Goal: Task Accomplishment & Management: Complete application form

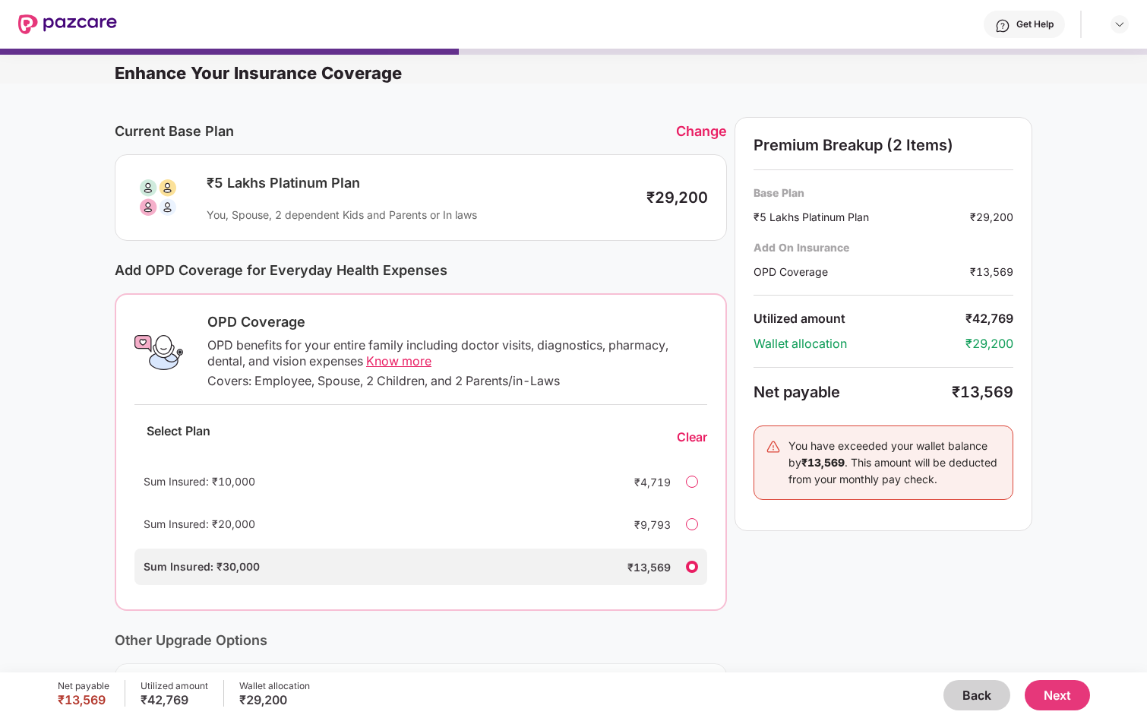
click at [676, 521] on div "Sum Insured: ₹20,000 ₹9,793" at bounding box center [420, 524] width 573 height 36
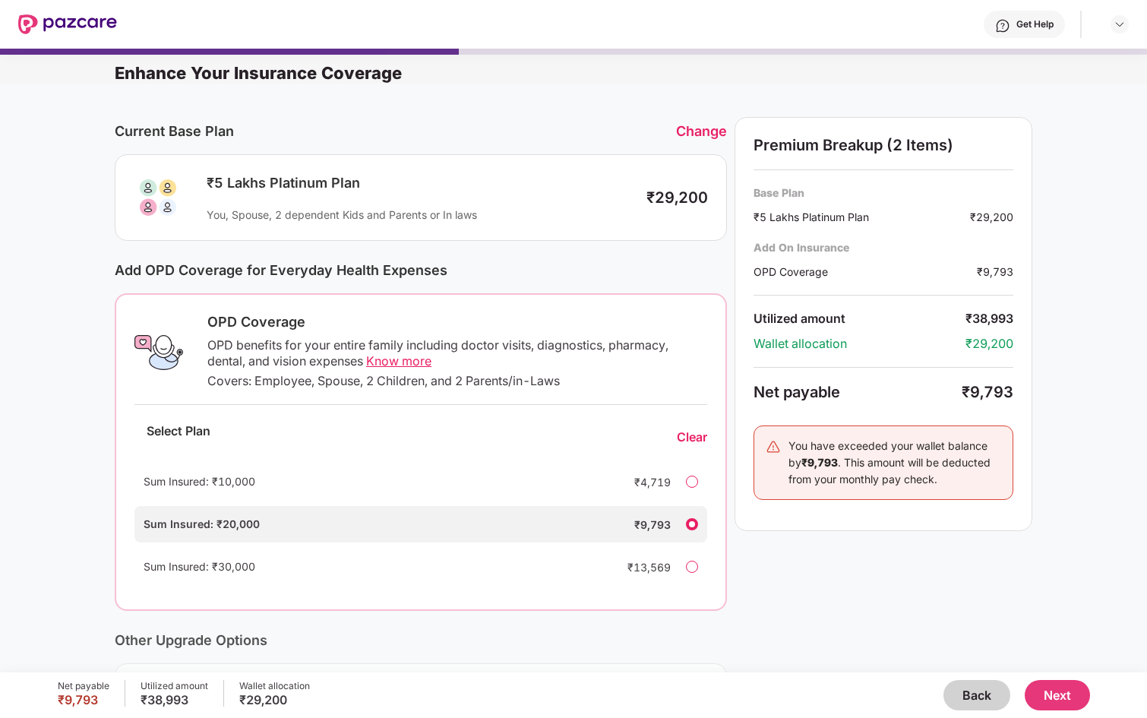
click at [692, 481] on div at bounding box center [692, 482] width 12 height 12
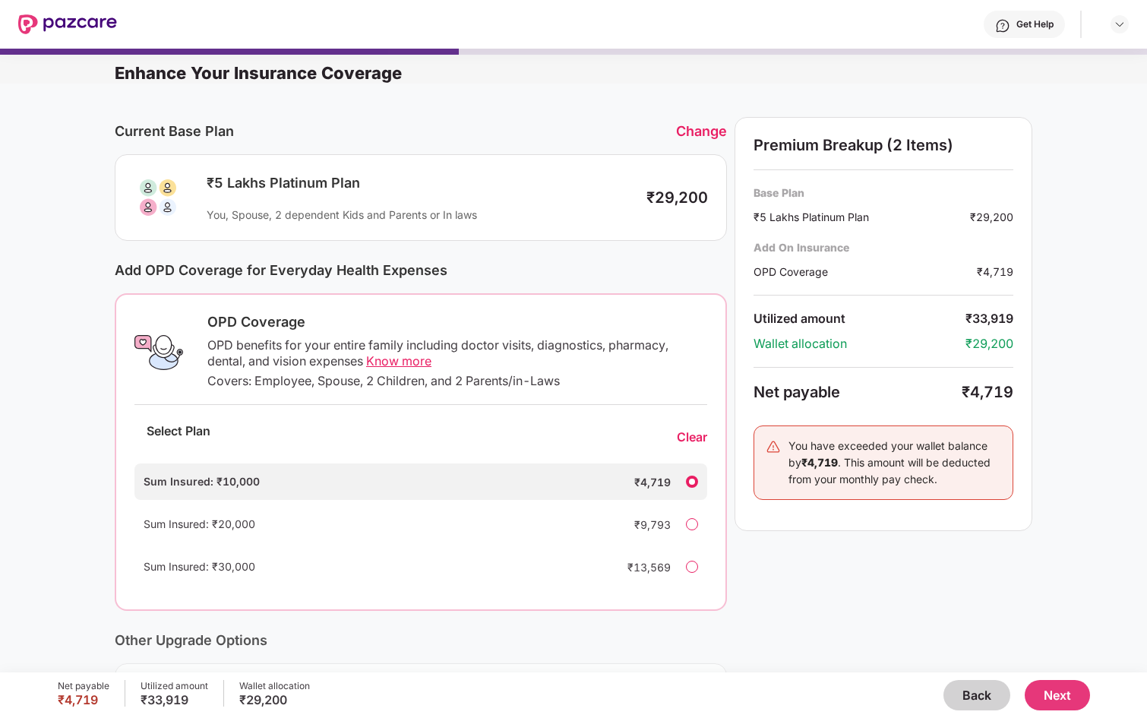
click at [694, 511] on div "Sum Insured: ₹20,000 ₹9,793" at bounding box center [420, 524] width 573 height 36
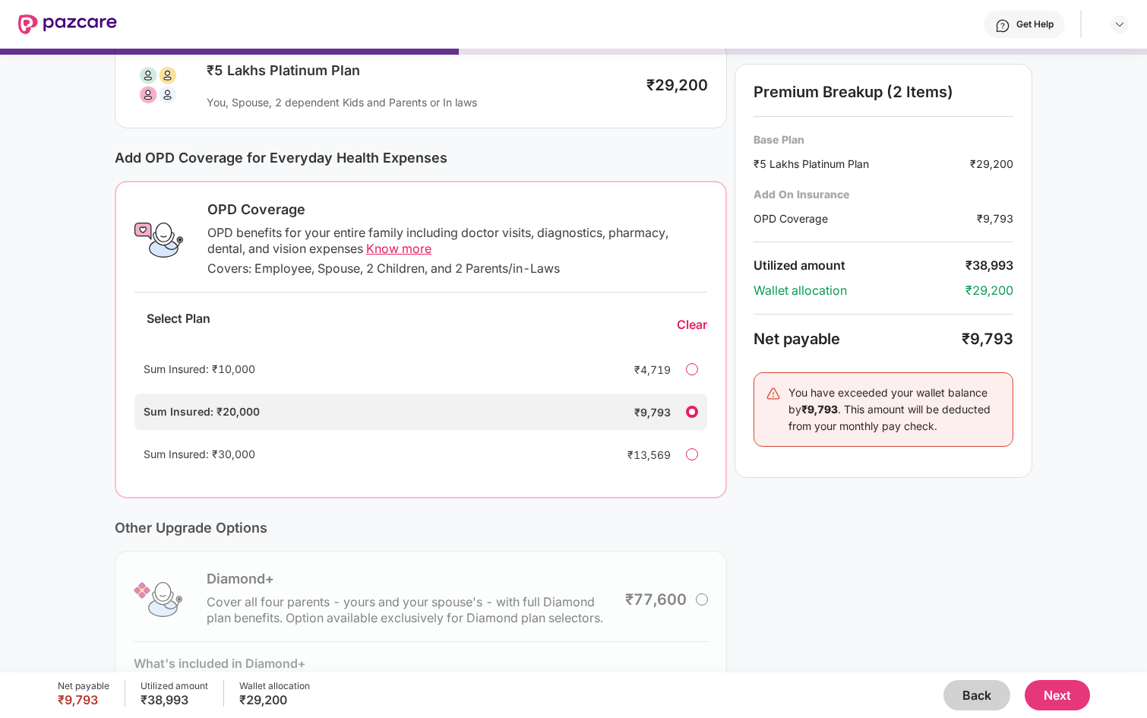
scroll to position [216, 0]
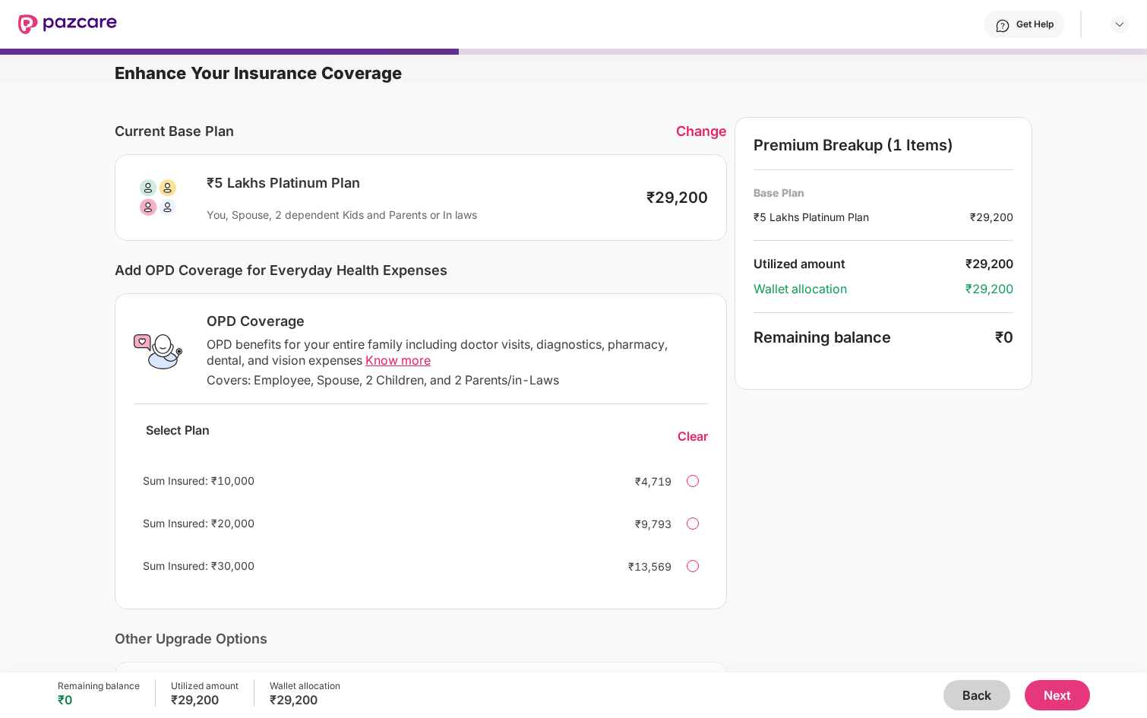
scroll to position [214, 0]
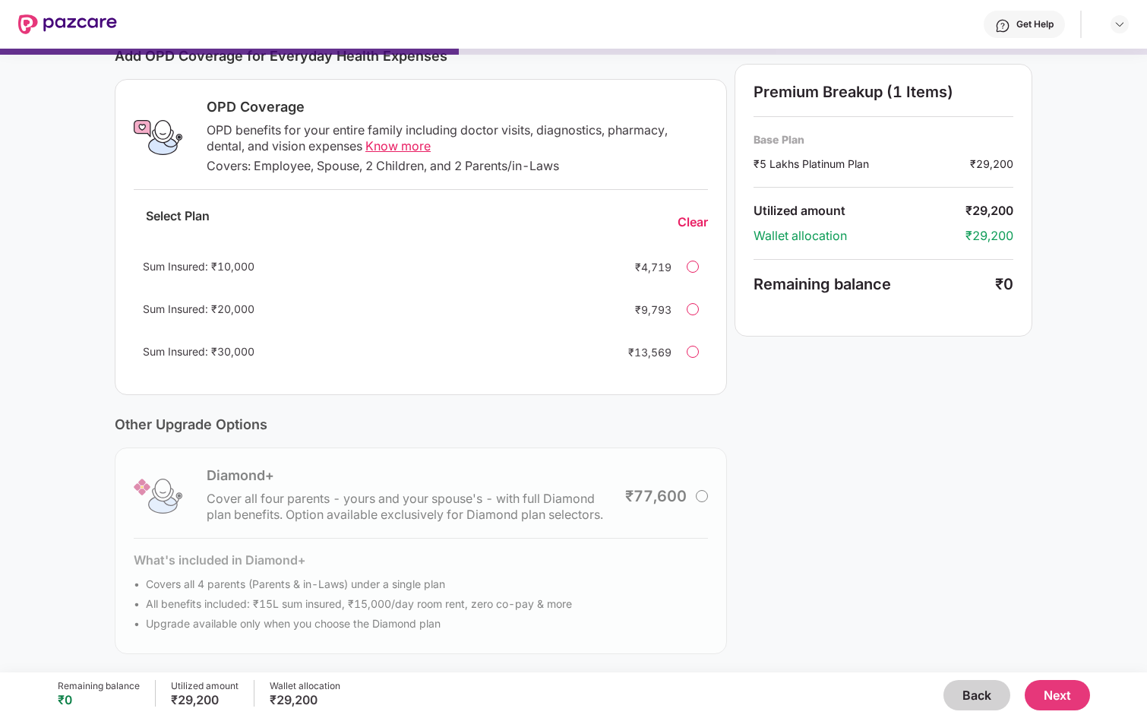
click at [697, 305] on div at bounding box center [693, 309] width 12 height 12
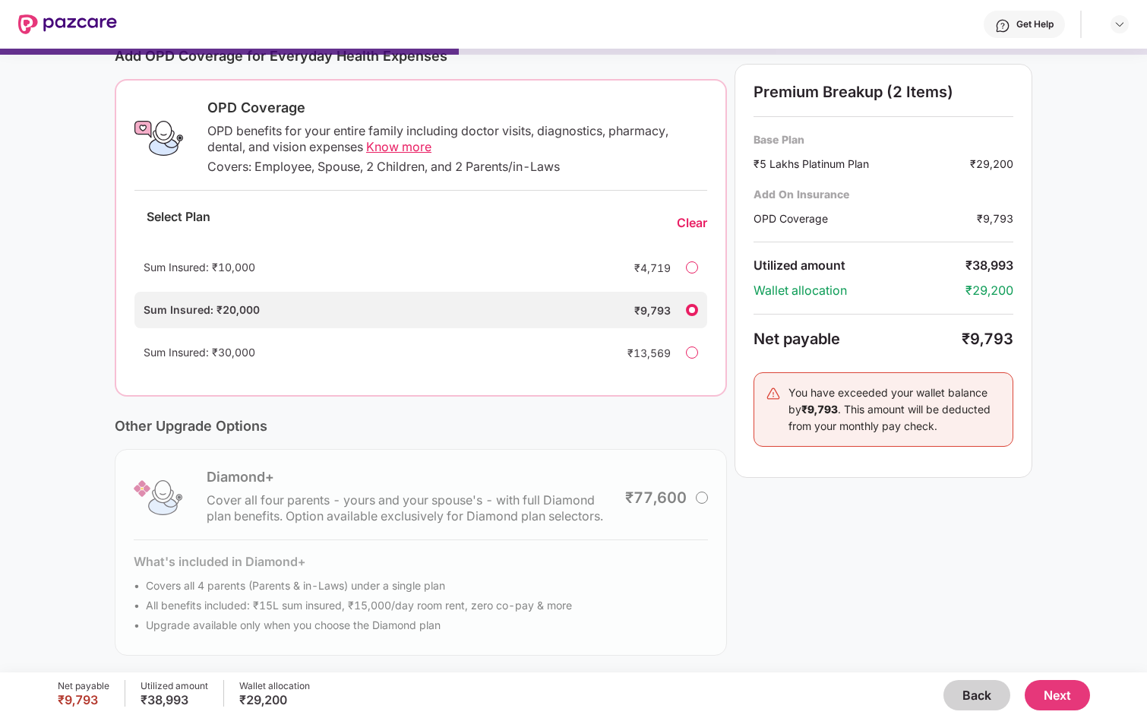
scroll to position [216, 0]
click at [1048, 699] on button "Next" at bounding box center [1057, 695] width 65 height 30
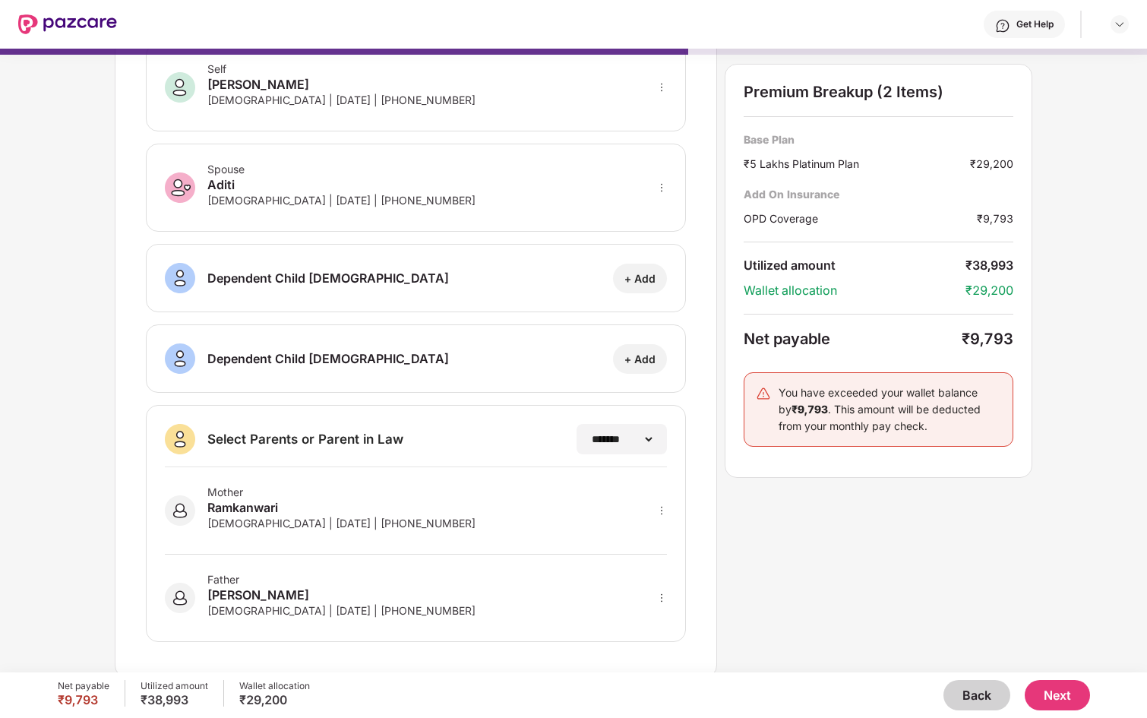
scroll to position [91, 0]
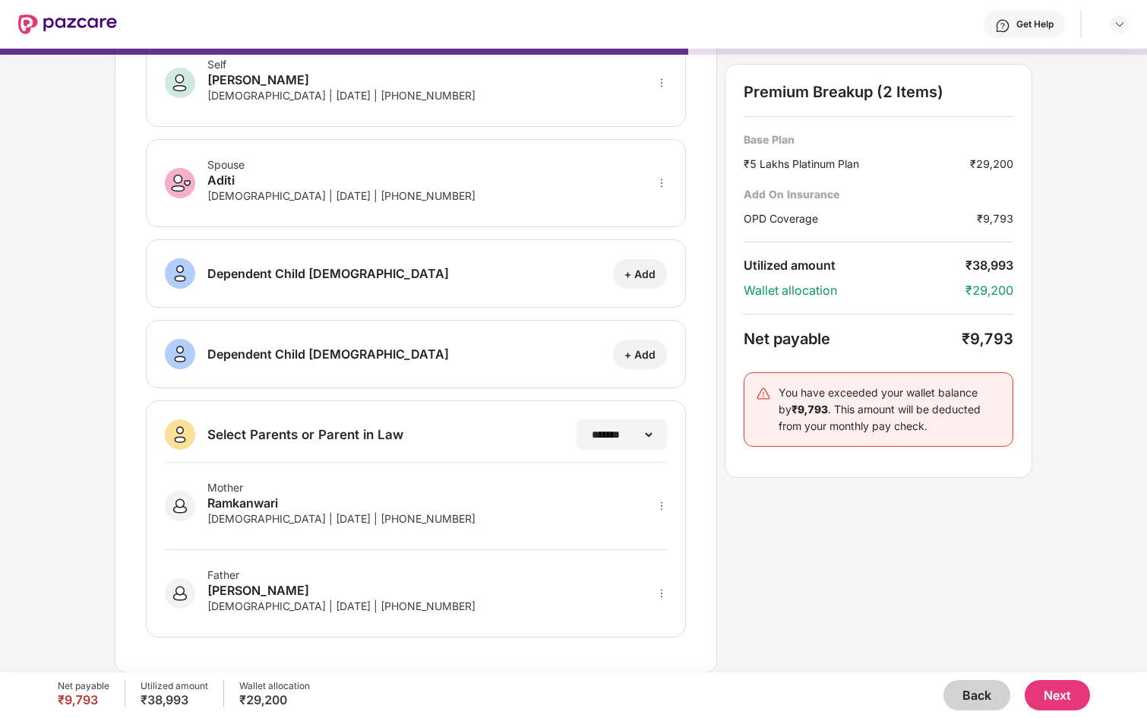
click at [660, 508] on icon "more" at bounding box center [661, 506] width 11 height 11
click at [663, 501] on icon "more" at bounding box center [661, 506] width 11 height 11
click at [1063, 697] on button "Next" at bounding box center [1057, 695] width 65 height 30
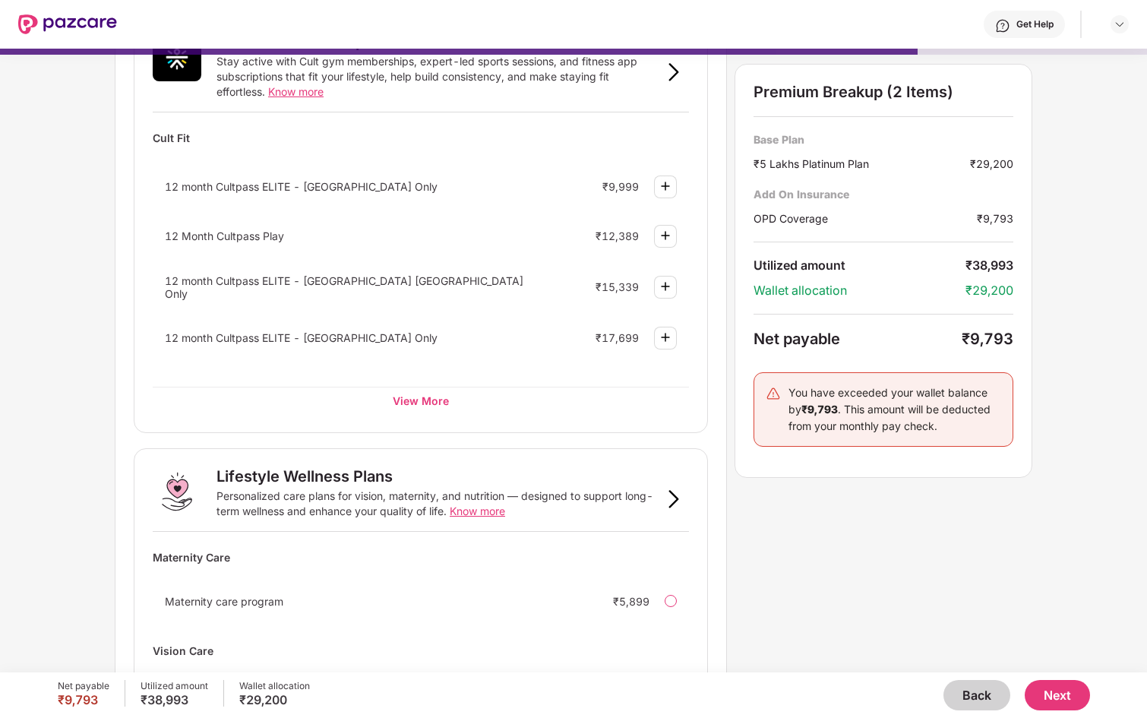
scroll to position [764, 0]
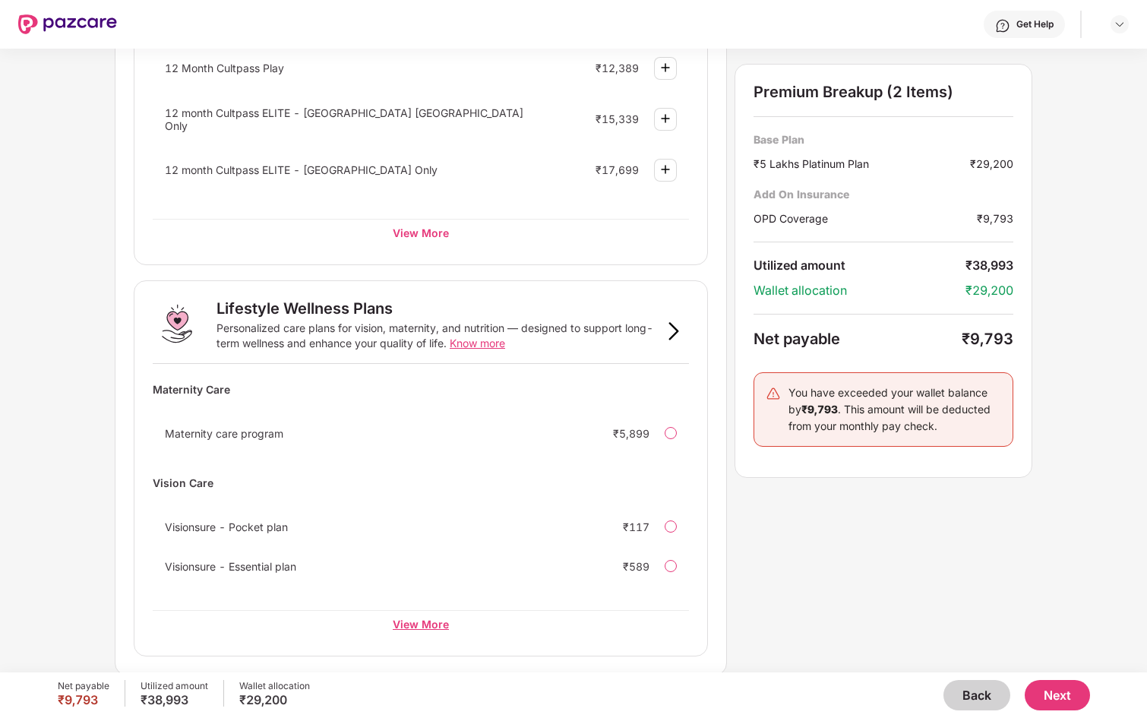
click at [428, 621] on div "View More" at bounding box center [421, 623] width 536 height 27
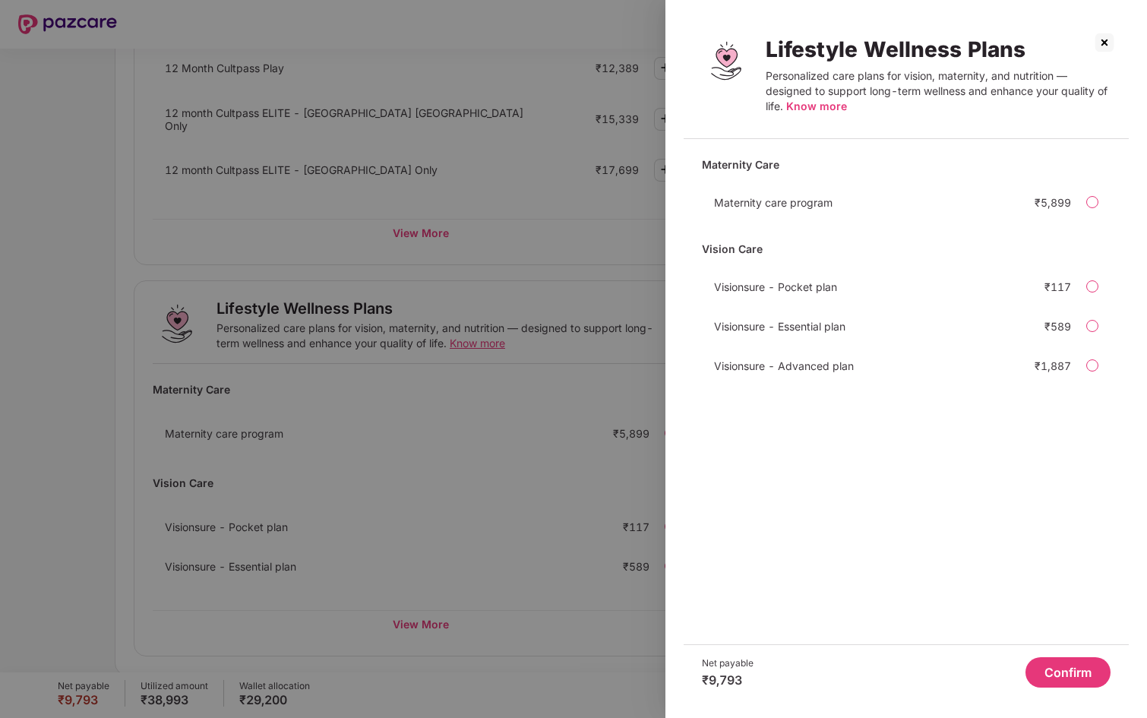
click at [814, 106] on span "Know more" at bounding box center [816, 106] width 61 height 13
click at [1106, 38] on img at bounding box center [1105, 42] width 24 height 24
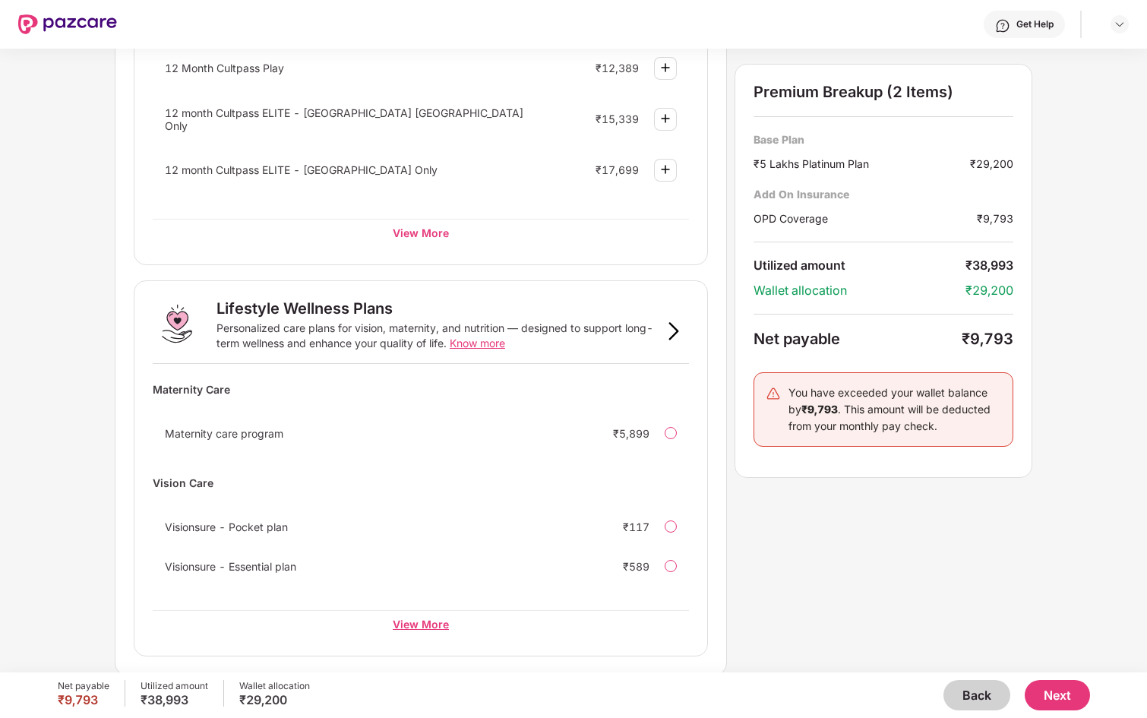
click at [418, 621] on div "View More" at bounding box center [421, 623] width 536 height 27
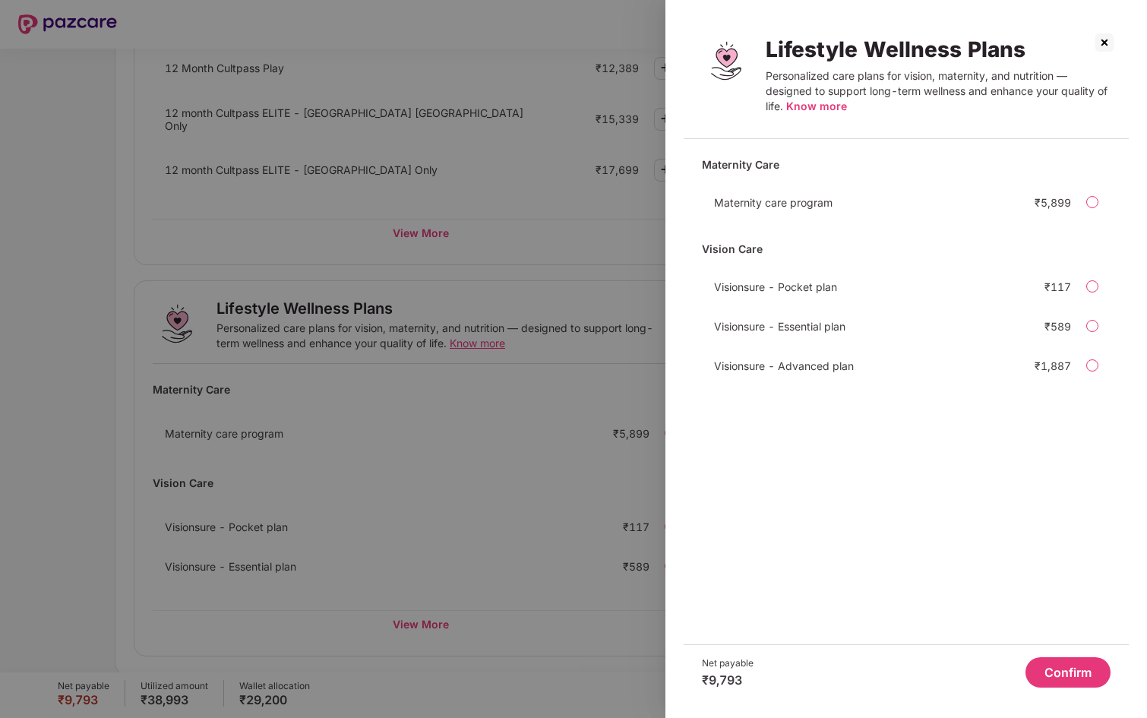
click at [1102, 39] on img at bounding box center [1105, 42] width 24 height 24
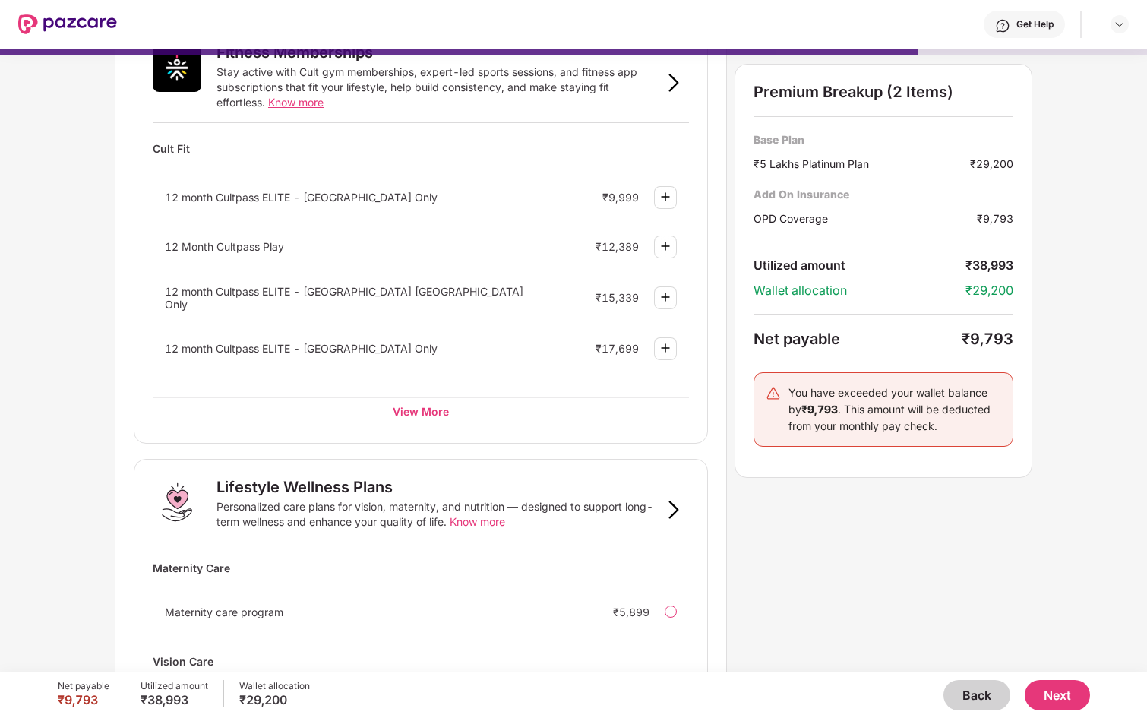
scroll to position [596, 0]
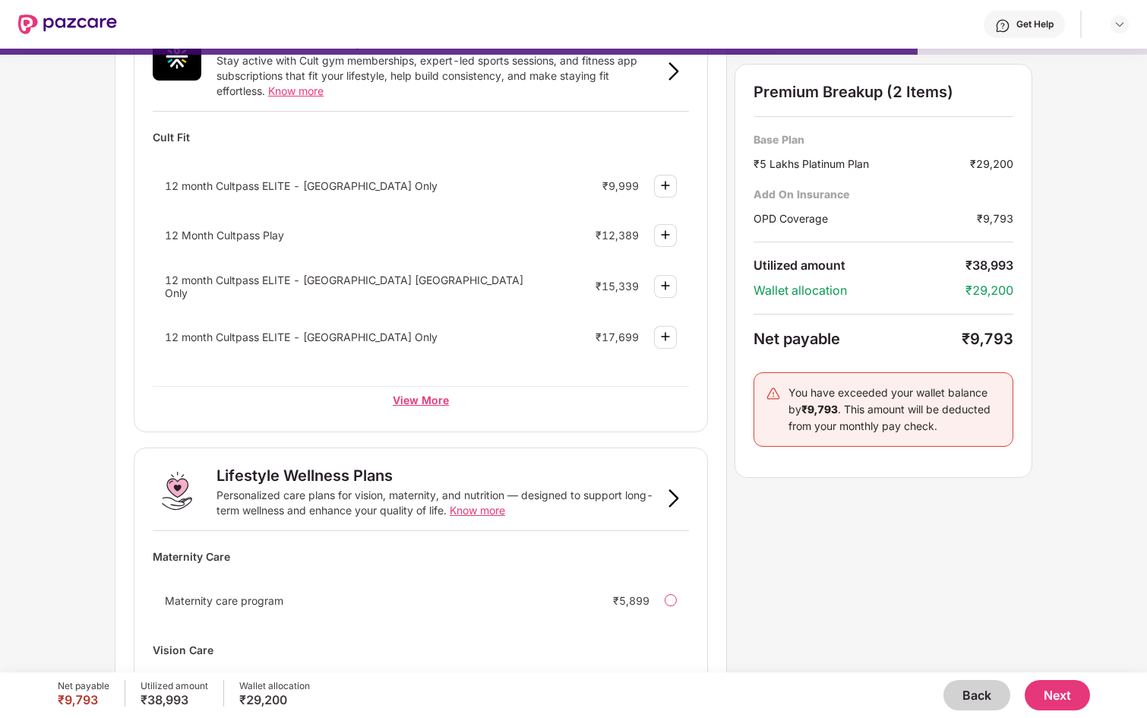
click at [419, 394] on div "View More" at bounding box center [421, 399] width 536 height 27
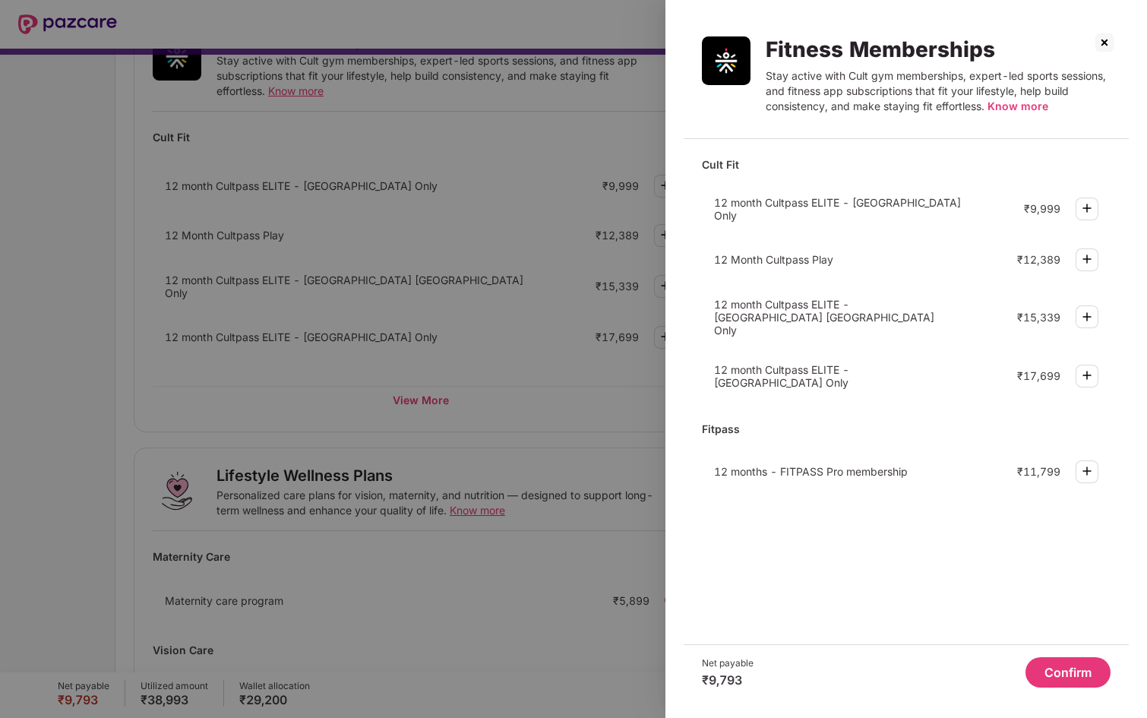
click at [1109, 44] on img at bounding box center [1105, 42] width 24 height 24
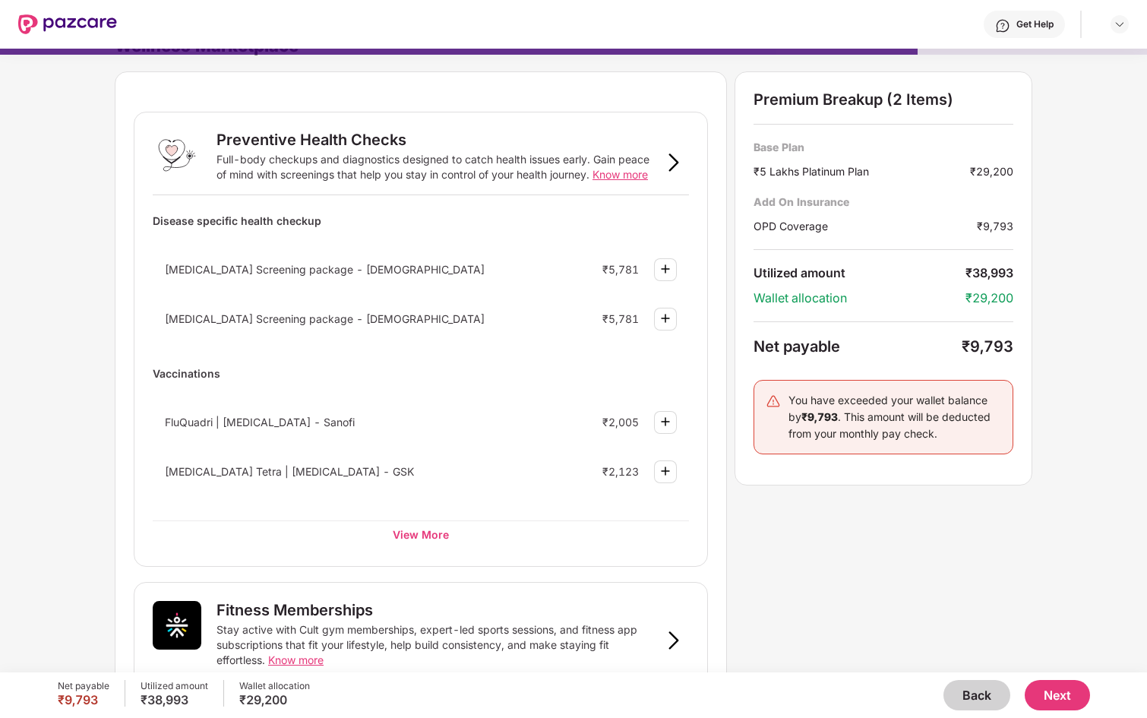
scroll to position [0, 0]
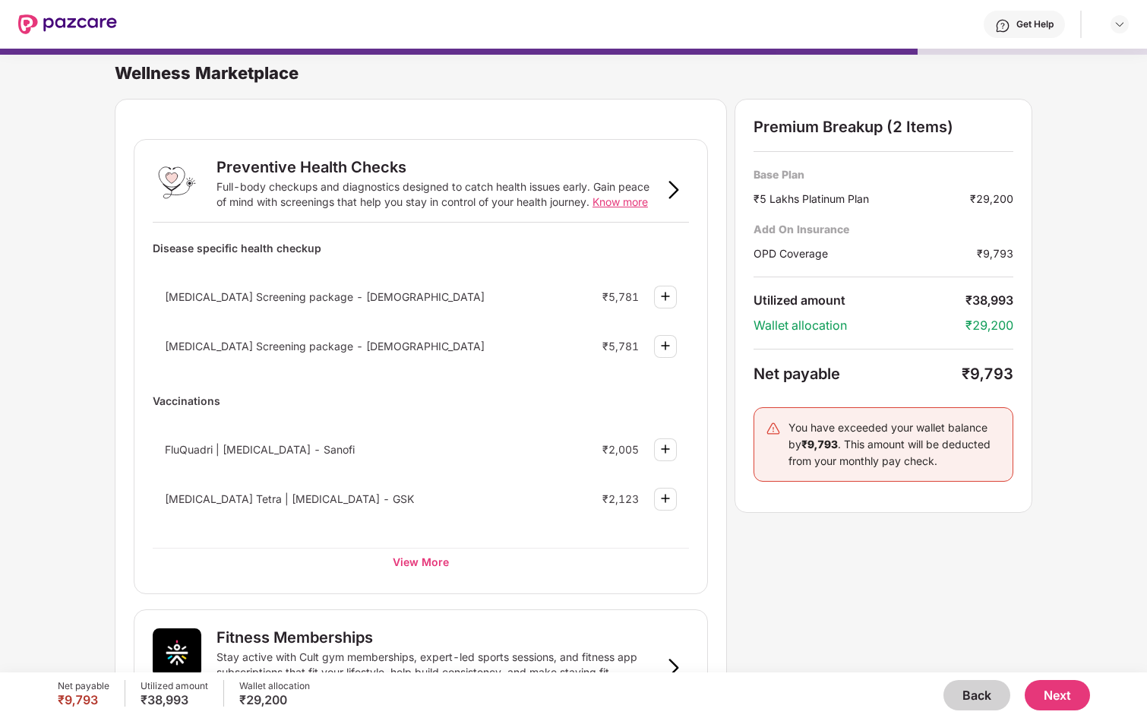
click at [1051, 694] on button "Next" at bounding box center [1057, 695] width 65 height 30
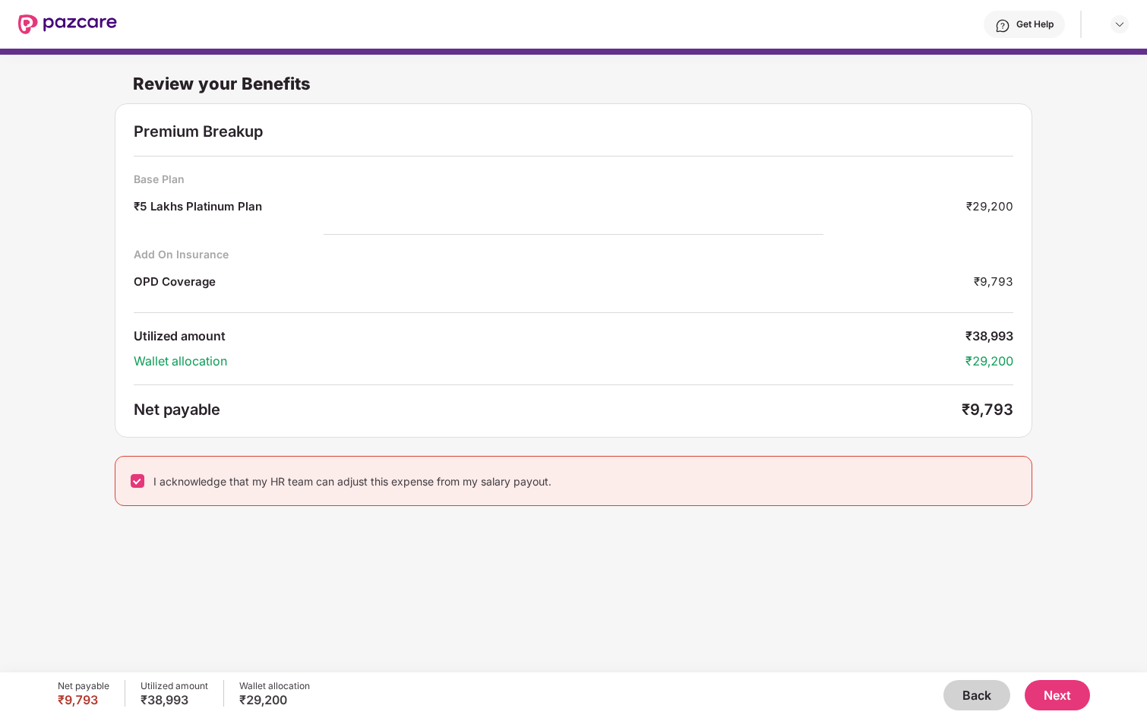
click at [1035, 702] on button "Next" at bounding box center [1057, 695] width 65 height 30
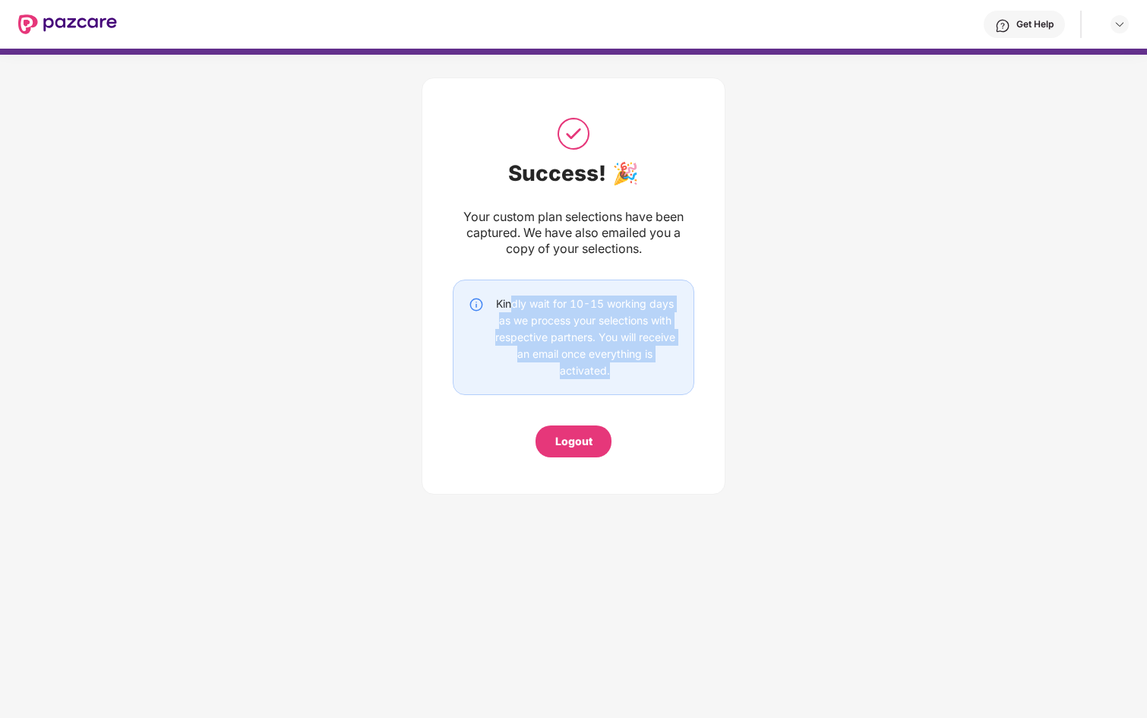
drag, startPoint x: 509, startPoint y: 302, endPoint x: 640, endPoint y: 375, distance: 149.7
click at [643, 375] on div "Kindly wait for 10-15 working days as we process your selections with respectiv…" at bounding box center [585, 338] width 187 height 84
click at [640, 375] on div "Kindly wait for 10-15 working days as we process your selections with respectiv…" at bounding box center [585, 338] width 187 height 84
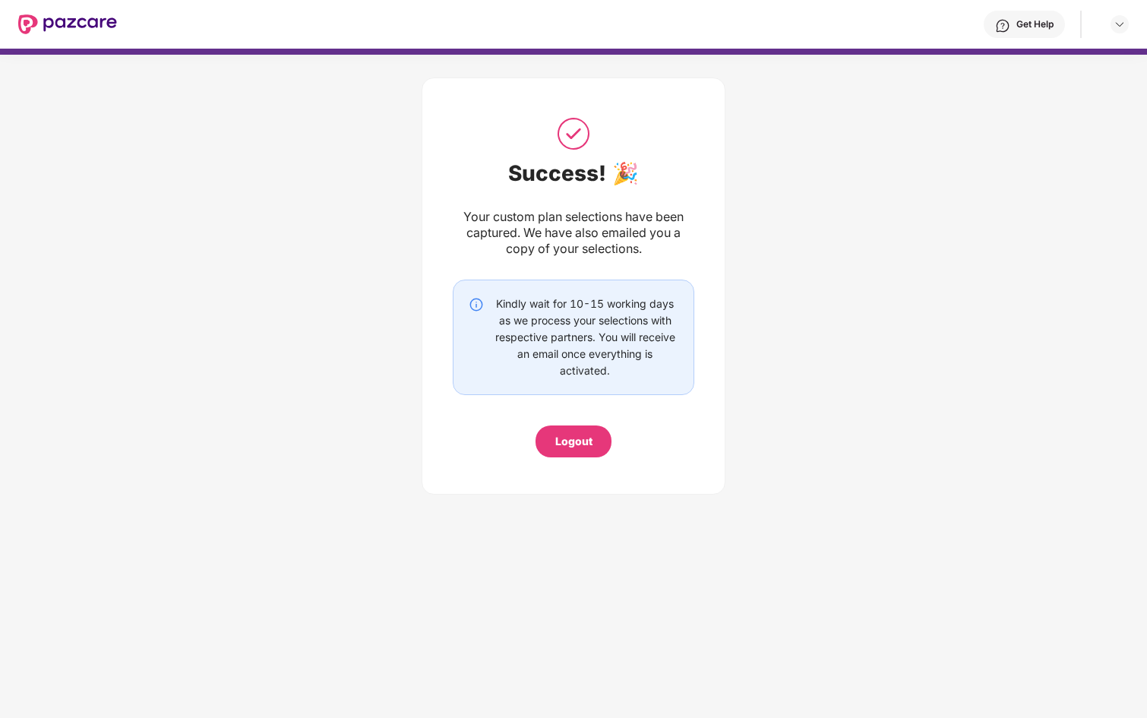
click at [582, 444] on div "Logout" at bounding box center [573, 441] width 37 height 17
